Goal: Task Accomplishment & Management: Use online tool/utility

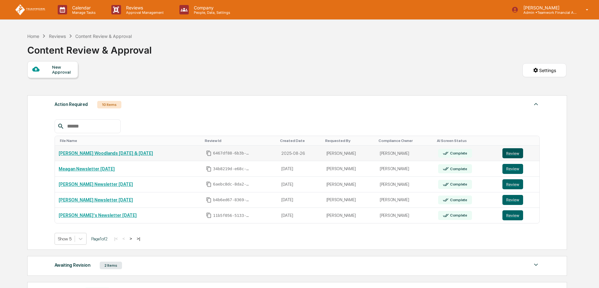
click at [514, 153] on button "Review" at bounding box center [512, 153] width 21 height 10
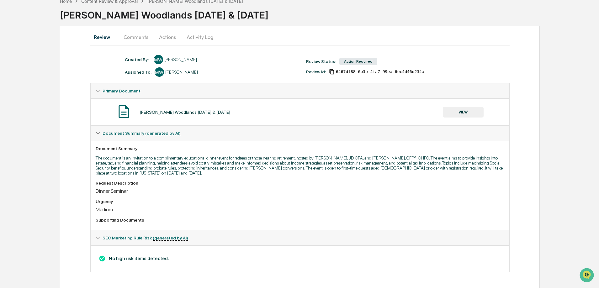
click at [168, 36] on button "Actions" at bounding box center [167, 36] width 28 height 15
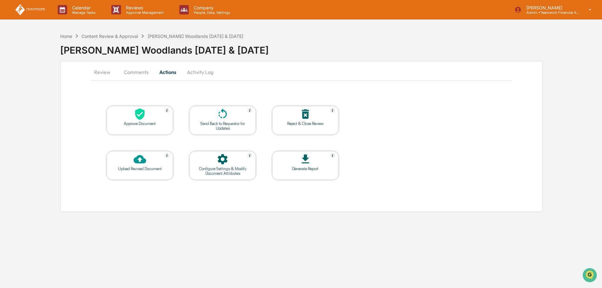
click at [139, 117] on icon at bounding box center [140, 114] width 13 height 13
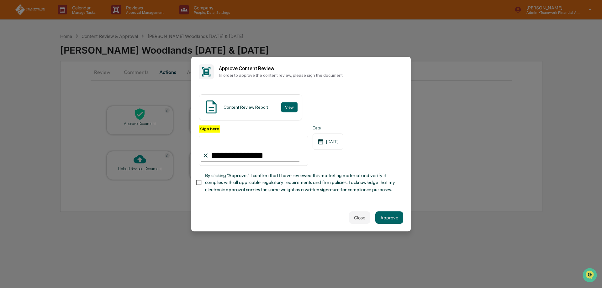
type input "**********"
click at [383, 220] on button "Approve" at bounding box center [389, 217] width 28 height 13
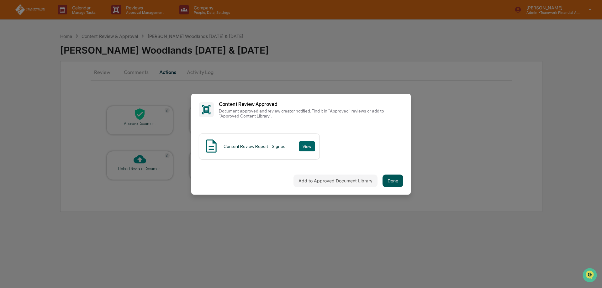
click at [397, 181] on button "Done" at bounding box center [393, 181] width 21 height 13
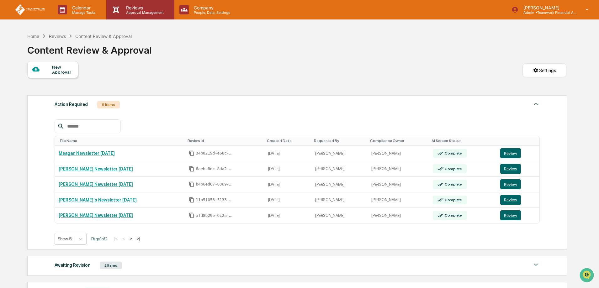
click at [141, 12] on p "Approval Management" at bounding box center [144, 12] width 46 height 4
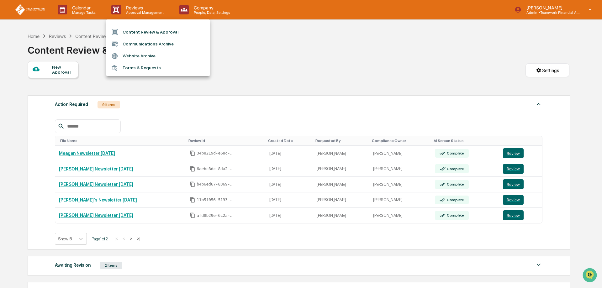
click at [385, 67] on div at bounding box center [301, 144] width 602 height 288
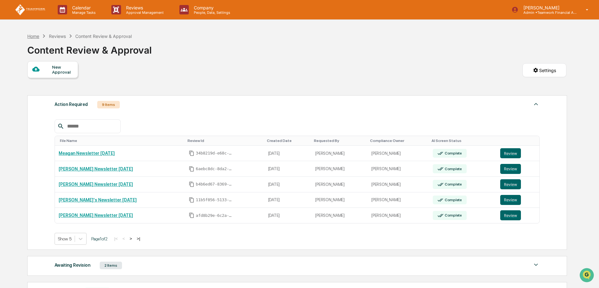
click at [35, 36] on div "Home" at bounding box center [33, 36] width 12 height 5
